Goal: Check status: Check status

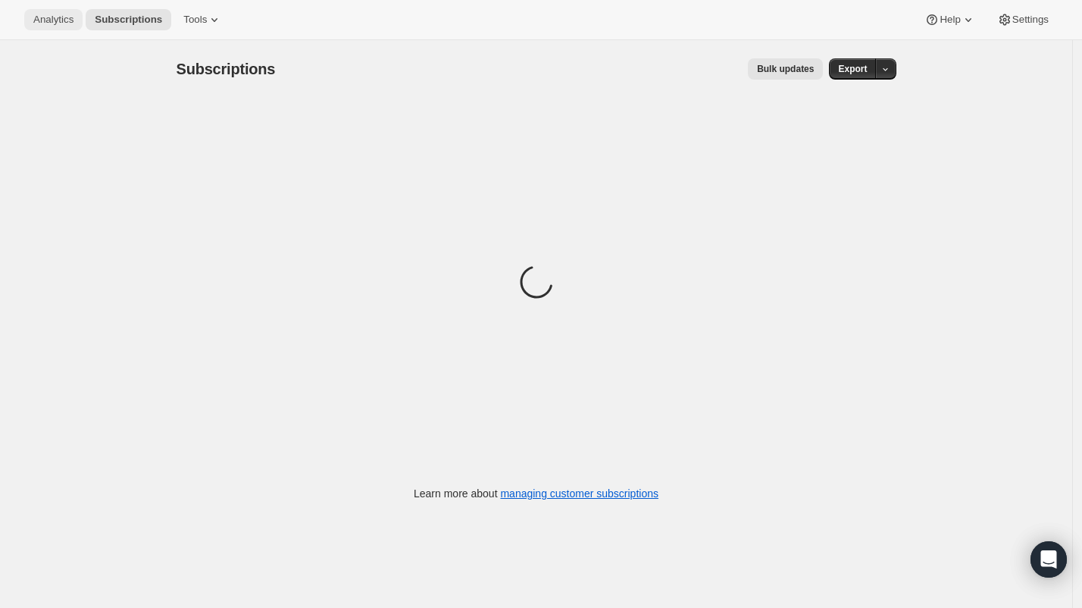
click at [67, 18] on span "Analytics" at bounding box center [53, 20] width 40 height 12
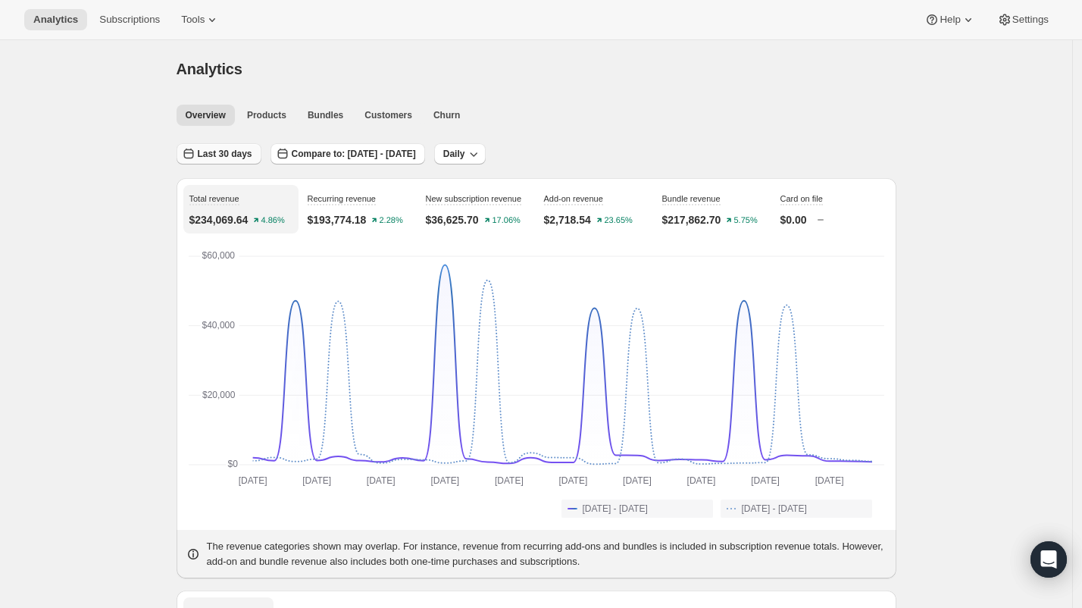
click at [232, 161] on button "Last 30 days" at bounding box center [219, 153] width 85 height 21
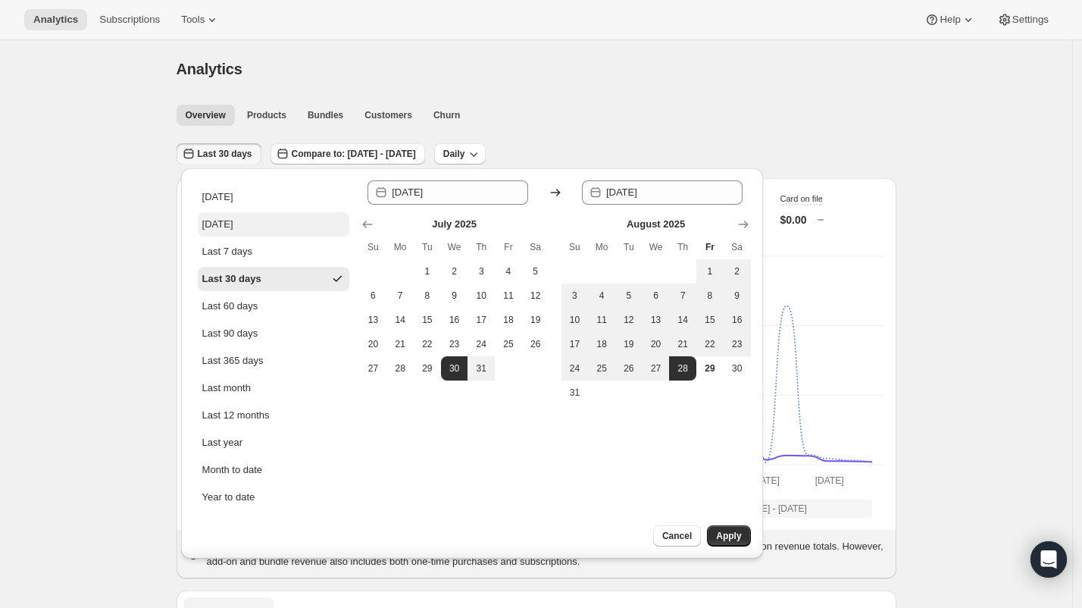
click at [233, 223] on div "[DATE]" at bounding box center [217, 224] width 31 height 15
type input "[DATE]"
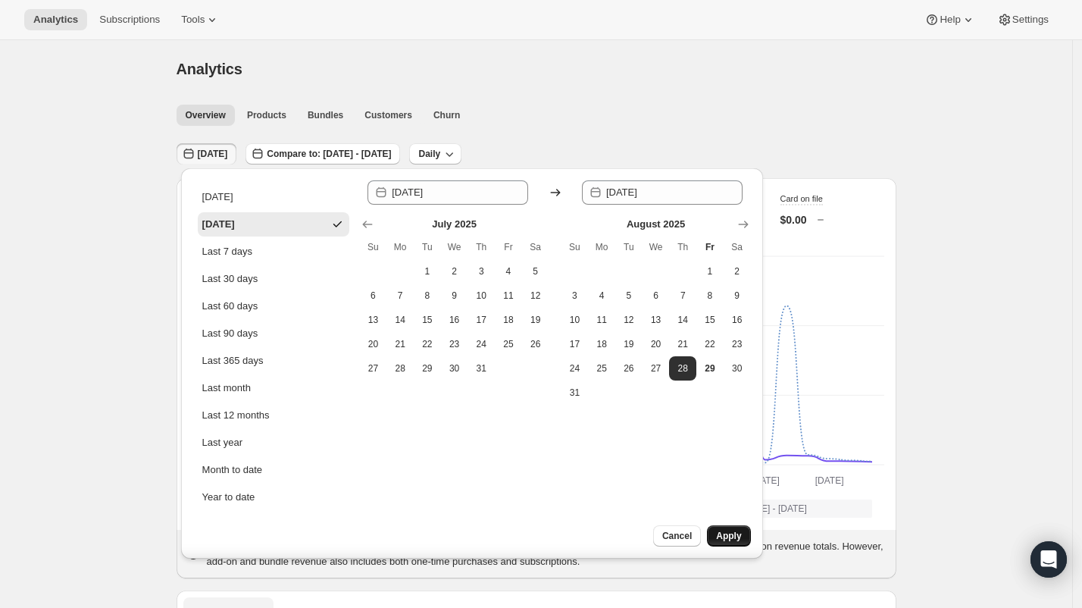
click at [723, 531] on span "Apply" at bounding box center [728, 536] width 25 height 12
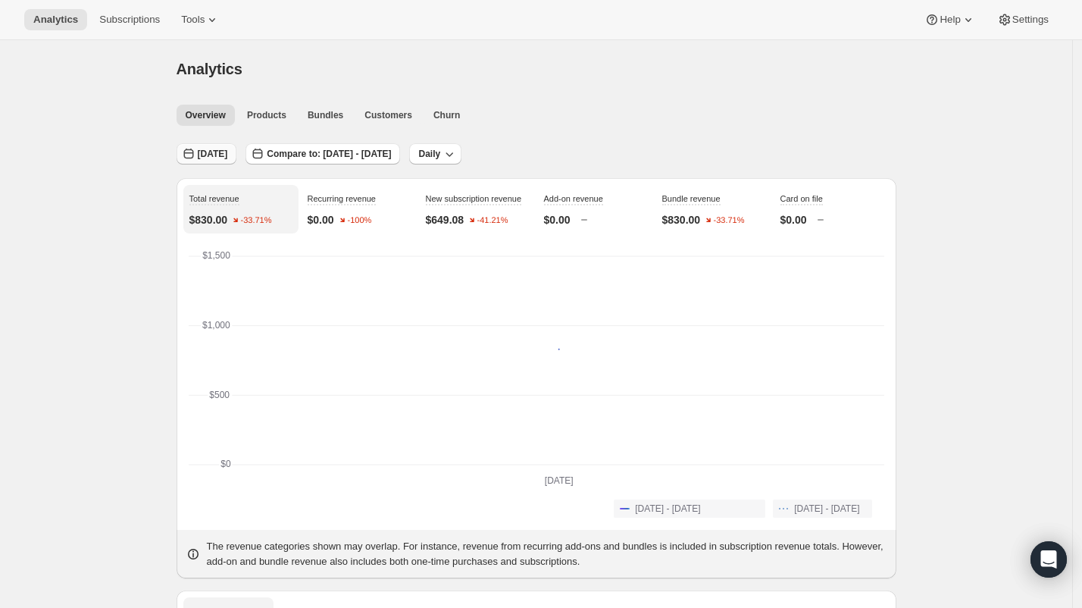
click at [207, 156] on span "[DATE]" at bounding box center [213, 154] width 30 height 12
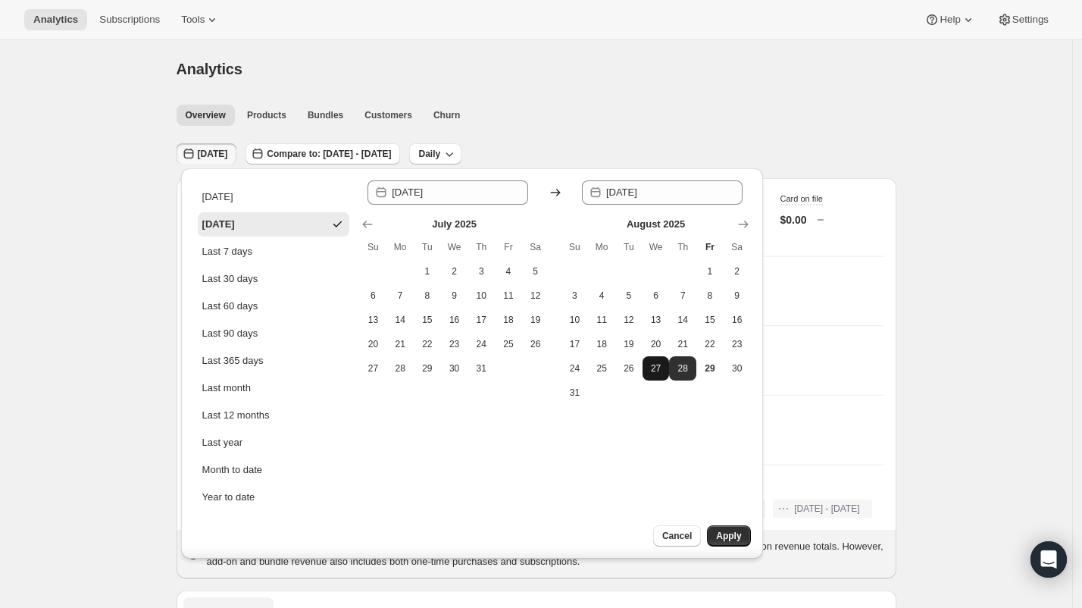
click at [650, 373] on span "27" at bounding box center [656, 368] width 15 height 12
type input "[DATE]"
click at [725, 537] on span "Apply" at bounding box center [728, 536] width 25 height 12
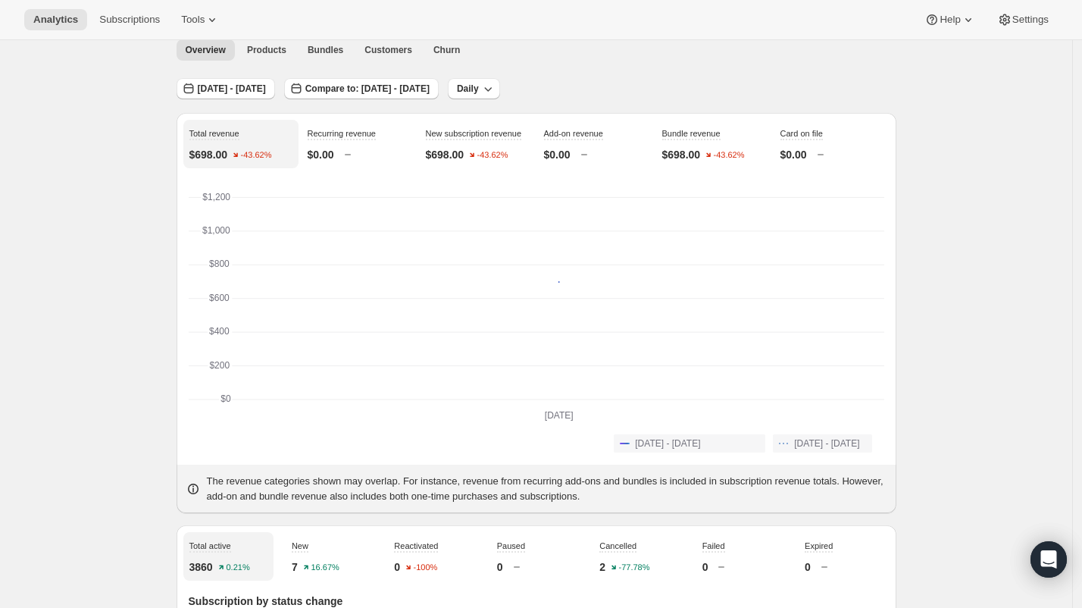
scroll to position [214, 0]
